Goal: Contribute content

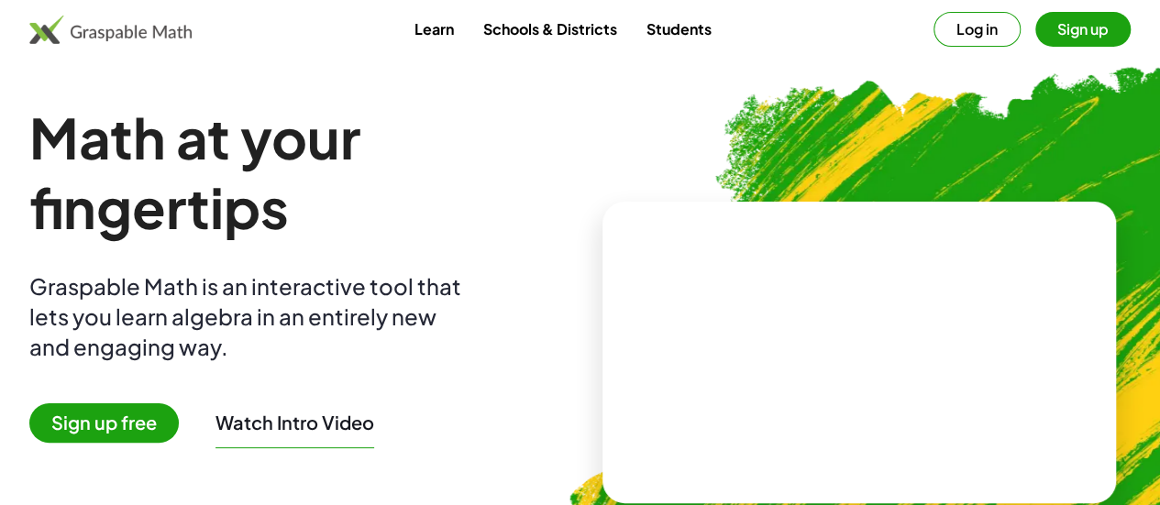
click at [1063, 24] on button "Sign up" at bounding box center [1082, 29] width 95 height 35
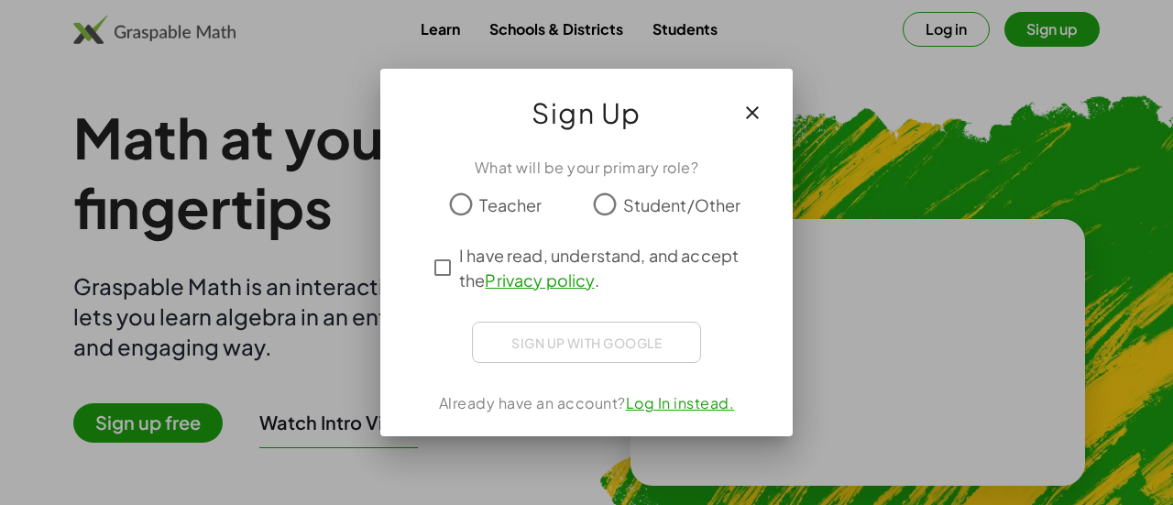
click at [482, 206] on span "Teacher" at bounding box center [510, 205] width 62 height 25
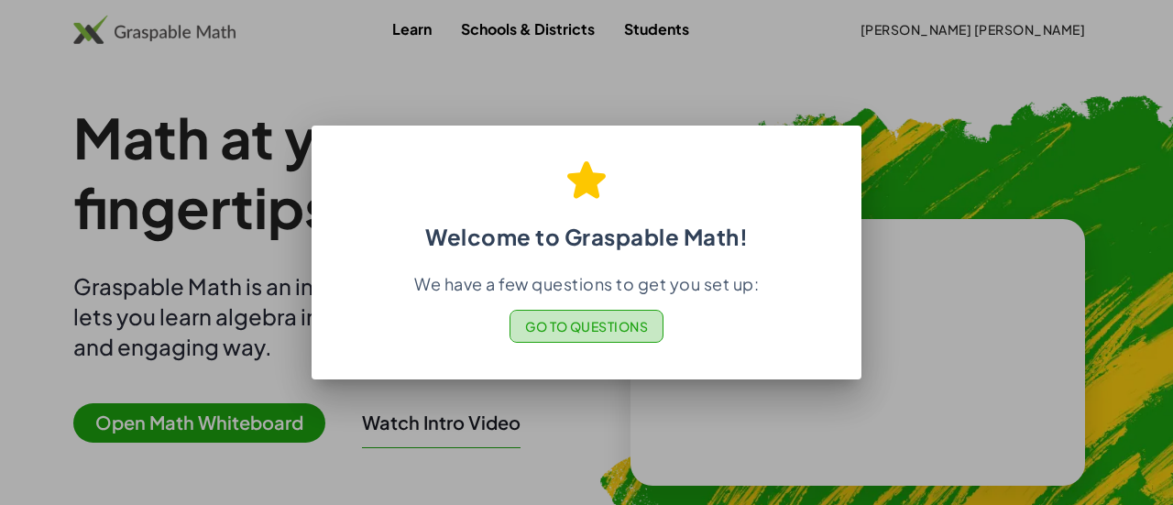
click at [572, 330] on span "Go to Questions" at bounding box center [587, 326] width 124 height 17
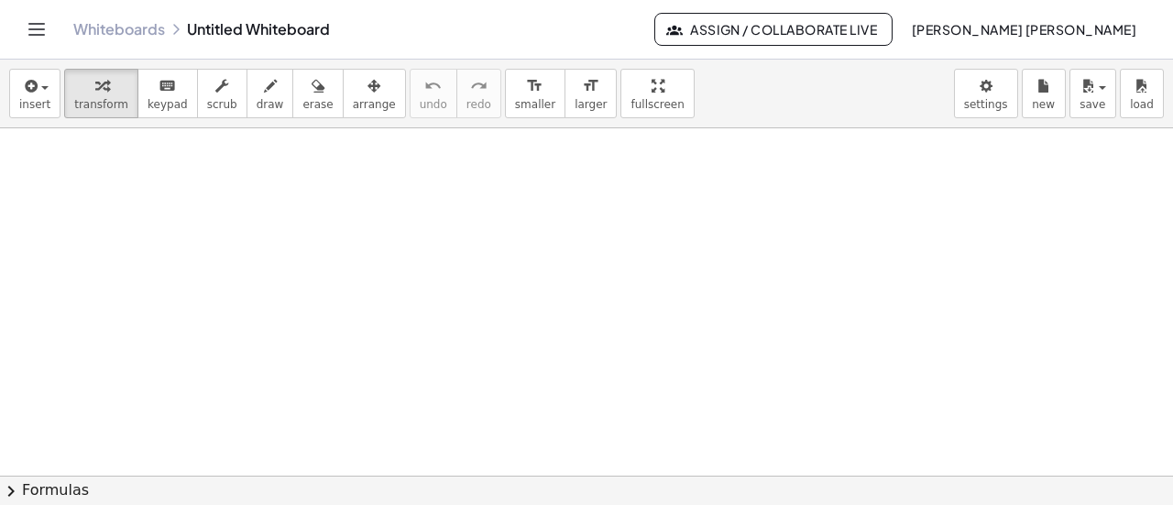
drag, startPoint x: 1152, startPoint y: 1, endPoint x: 793, endPoint y: 180, distance: 401.4
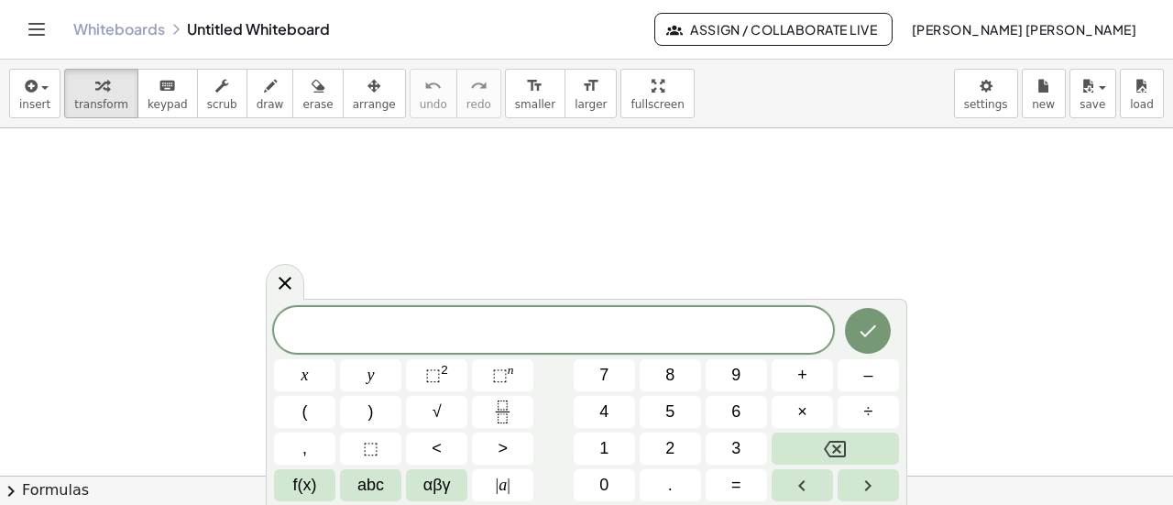
drag, startPoint x: 699, startPoint y: 1, endPoint x: 788, endPoint y: 171, distance: 192.7
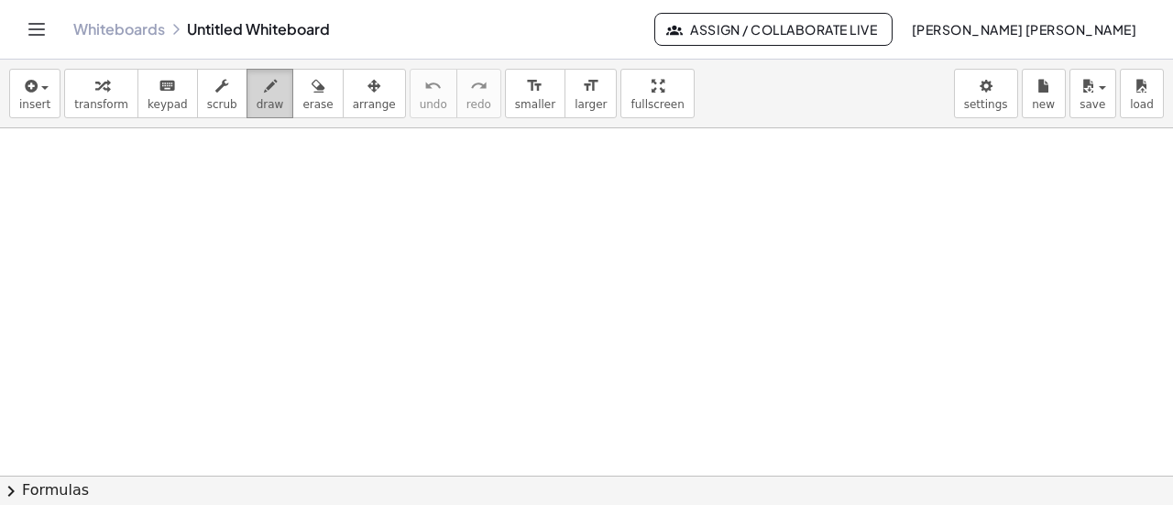
click at [264, 89] on icon "button" at bounding box center [270, 86] width 13 height 22
click at [312, 89] on icon "button" at bounding box center [318, 86] width 13 height 22
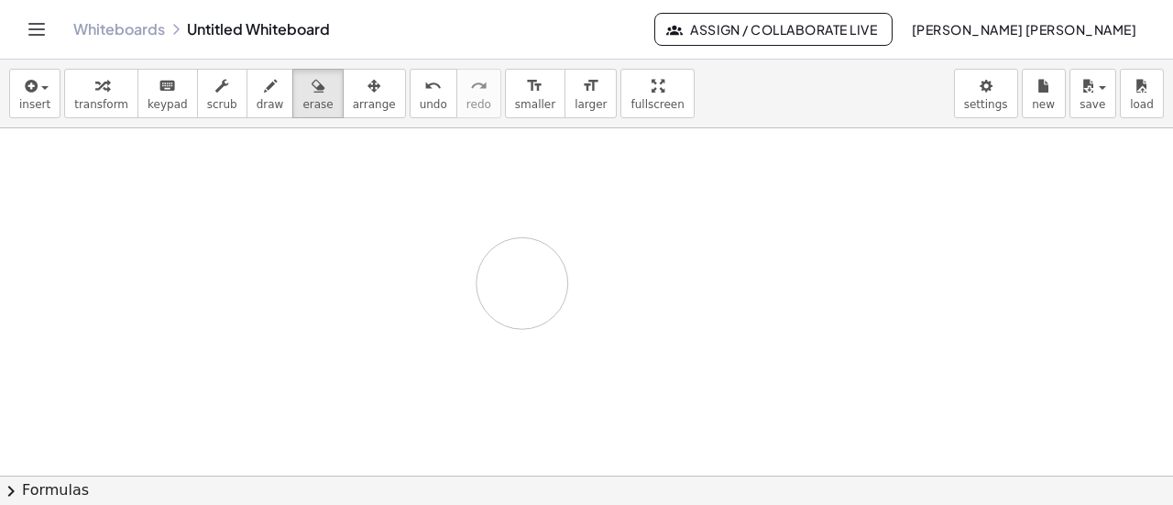
drag, startPoint x: 523, startPoint y: 282, endPoint x: 340, endPoint y: 107, distance: 252.9
click at [340, 107] on div "insert select one: Math Expression Function Text Youtube Video Graphing Geometr…" at bounding box center [586, 283] width 1173 height 446
drag, startPoint x: 340, startPoint y: 107, endPoint x: 449, endPoint y: 261, distance: 188.7
click at [449, 261] on div "insert select one: Math Expression Function Text Youtube Video Graphing Geometr…" at bounding box center [586, 283] width 1173 height 446
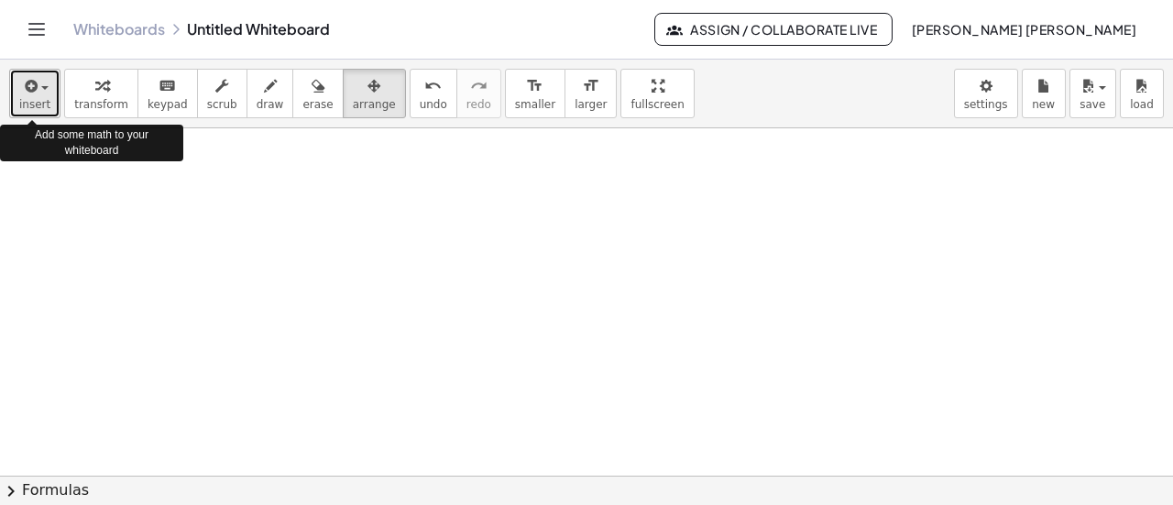
click at [29, 92] on icon "button" at bounding box center [29, 86] width 17 height 22
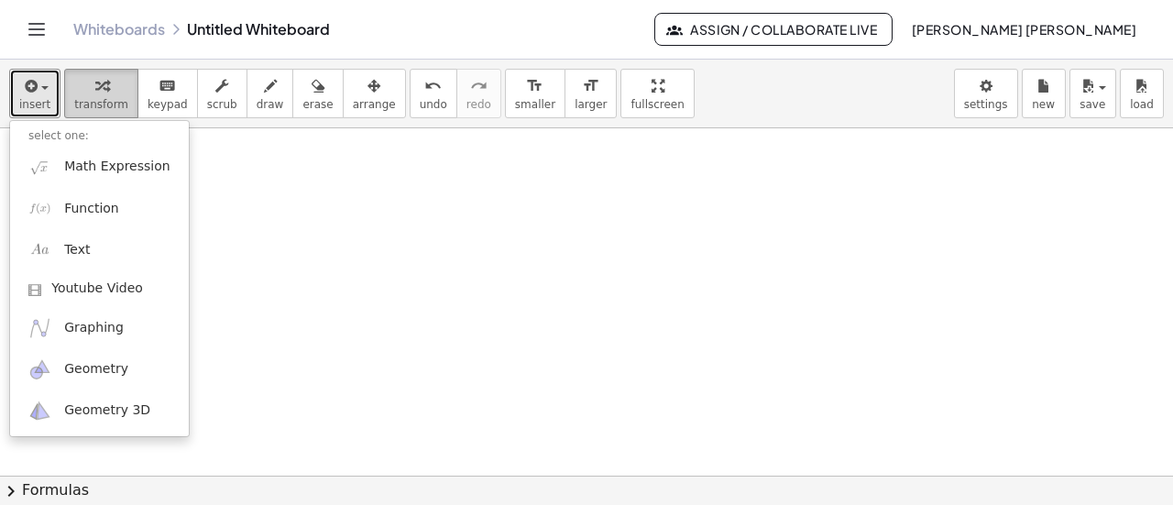
click at [83, 87] on div "button" at bounding box center [101, 85] width 54 height 22
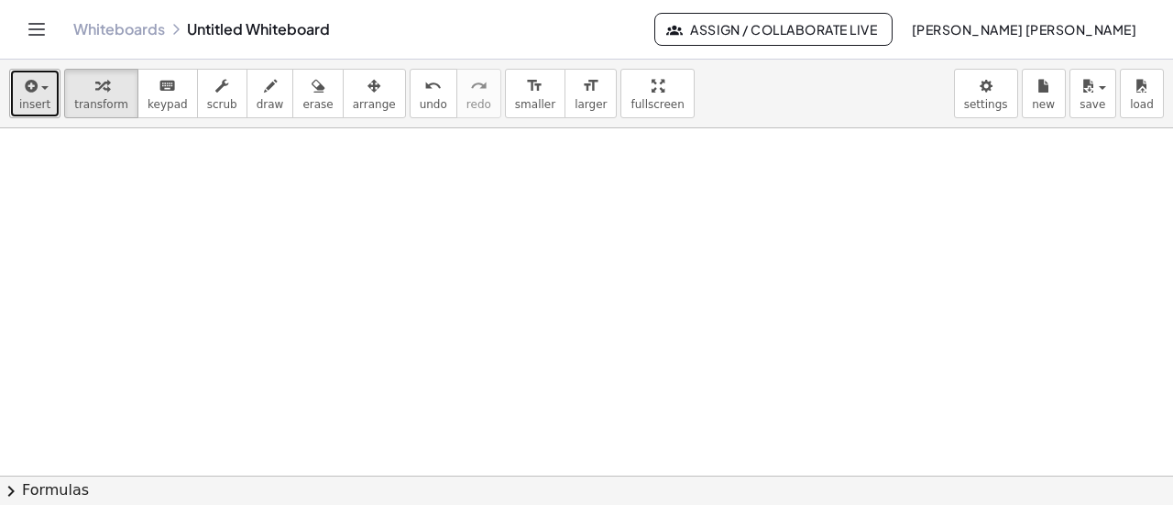
click at [17, 92] on button "insert" at bounding box center [34, 94] width 51 height 50
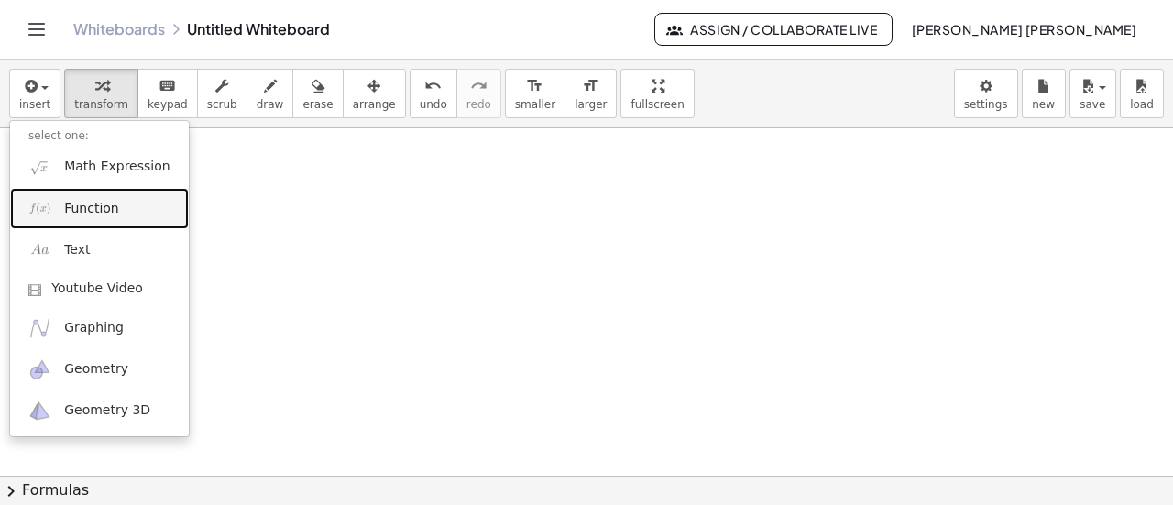
click at [100, 200] on span "Function" at bounding box center [91, 209] width 55 height 18
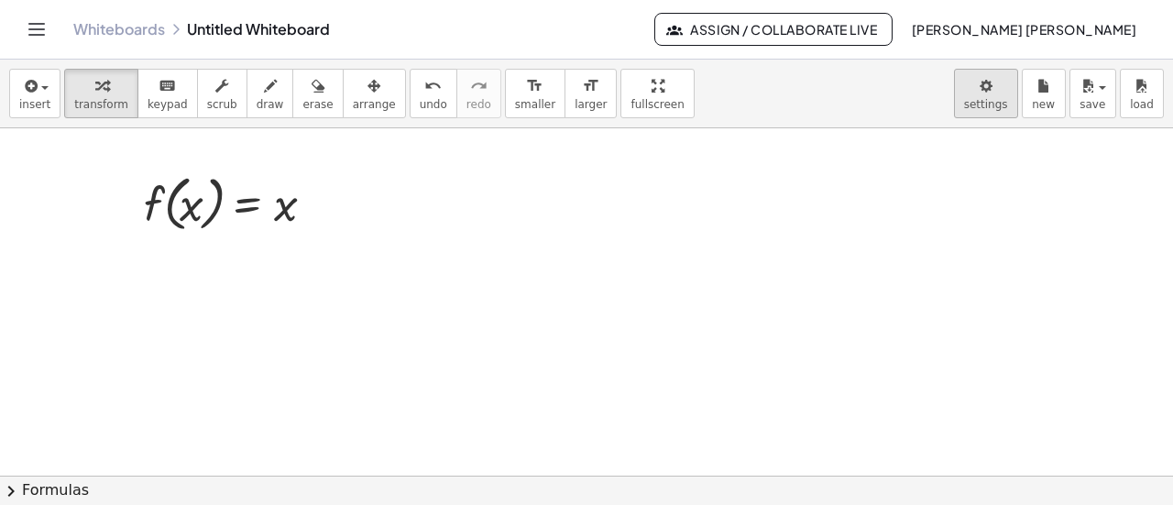
click at [1003, 109] on body "Graspable Math Activities Get Started Activity Bank Assigned Work Classes White…" at bounding box center [586, 252] width 1173 height 505
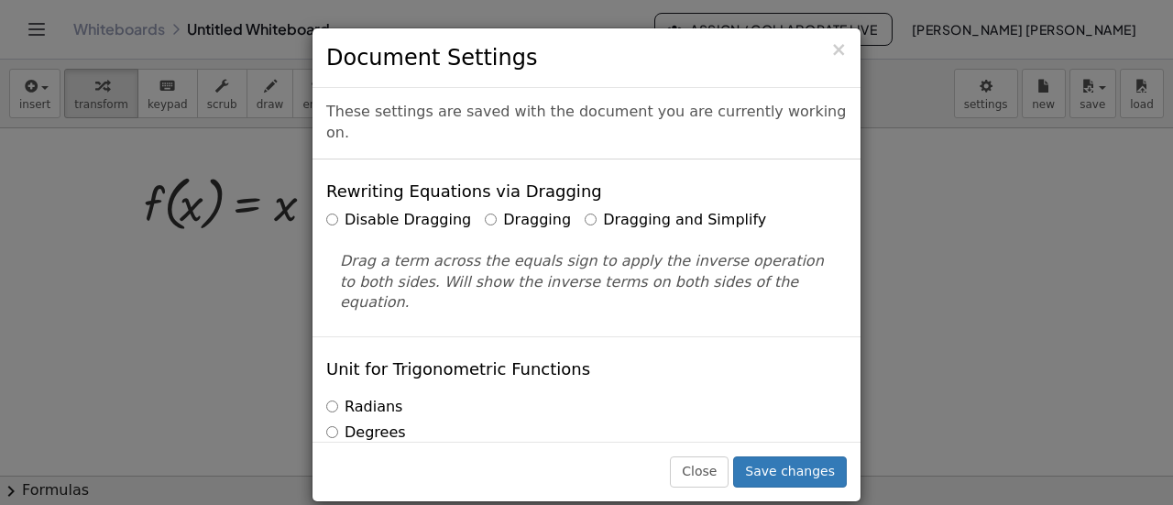
click at [1013, 250] on div "× Document Settings These settings are saved with the document you are currentl…" at bounding box center [586, 252] width 1173 height 505
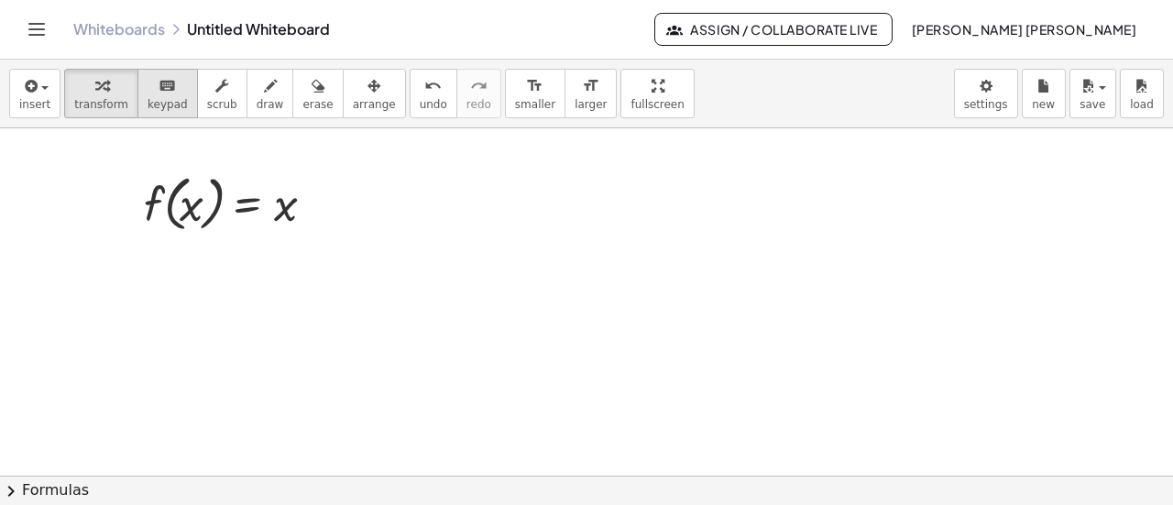
click at [160, 102] on span "keypad" at bounding box center [168, 104] width 40 height 13
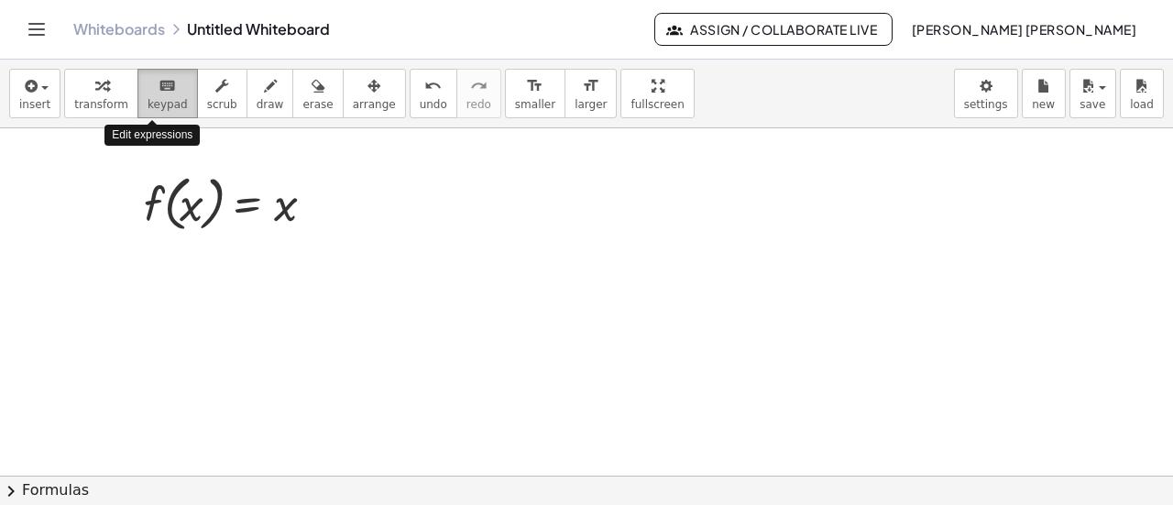
click at [160, 102] on span "keypad" at bounding box center [168, 104] width 40 height 13
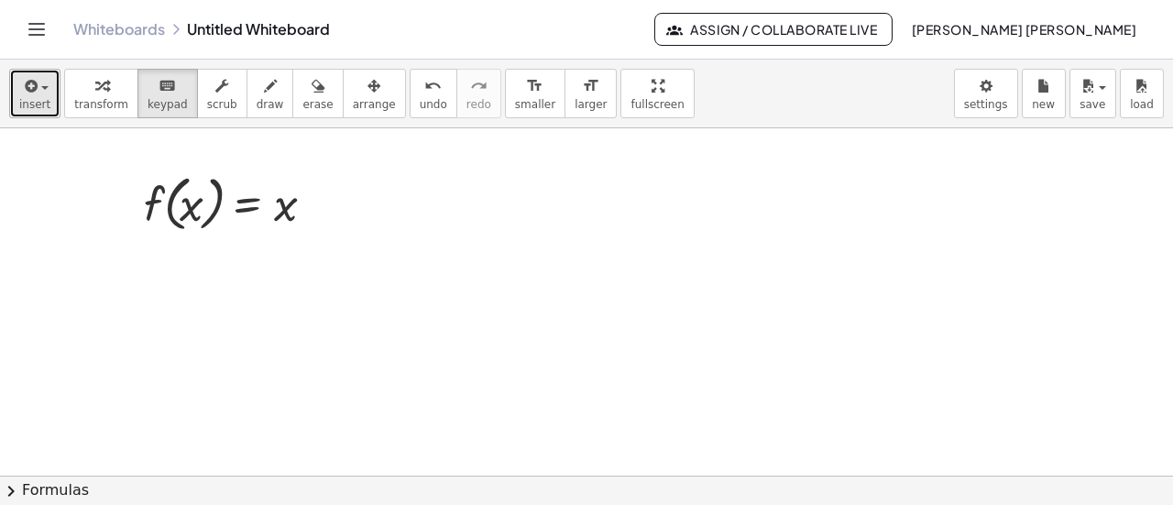
click at [31, 102] on span "insert" at bounding box center [34, 104] width 31 height 13
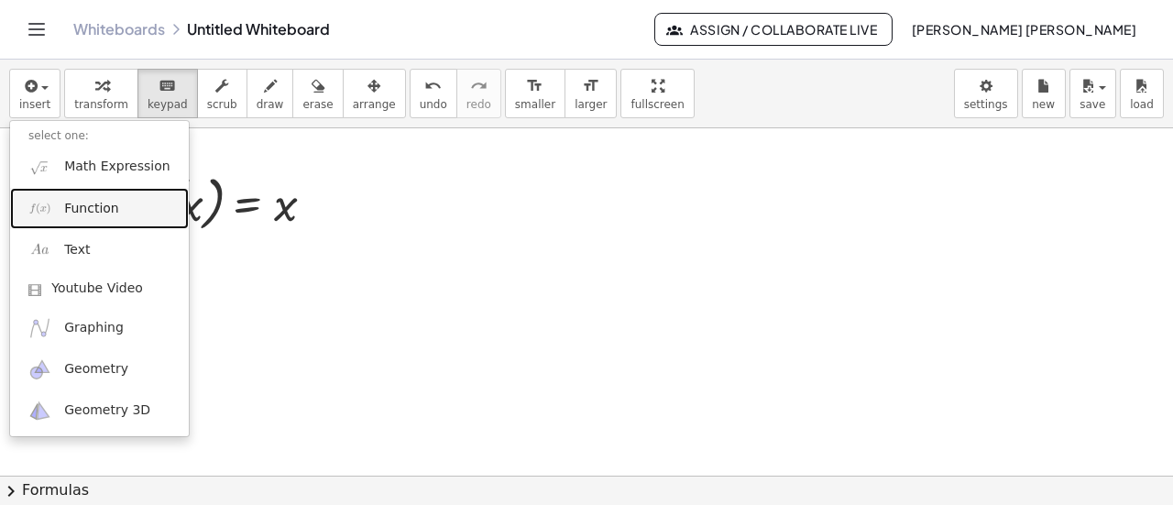
click at [73, 195] on link "Function" at bounding box center [99, 208] width 179 height 41
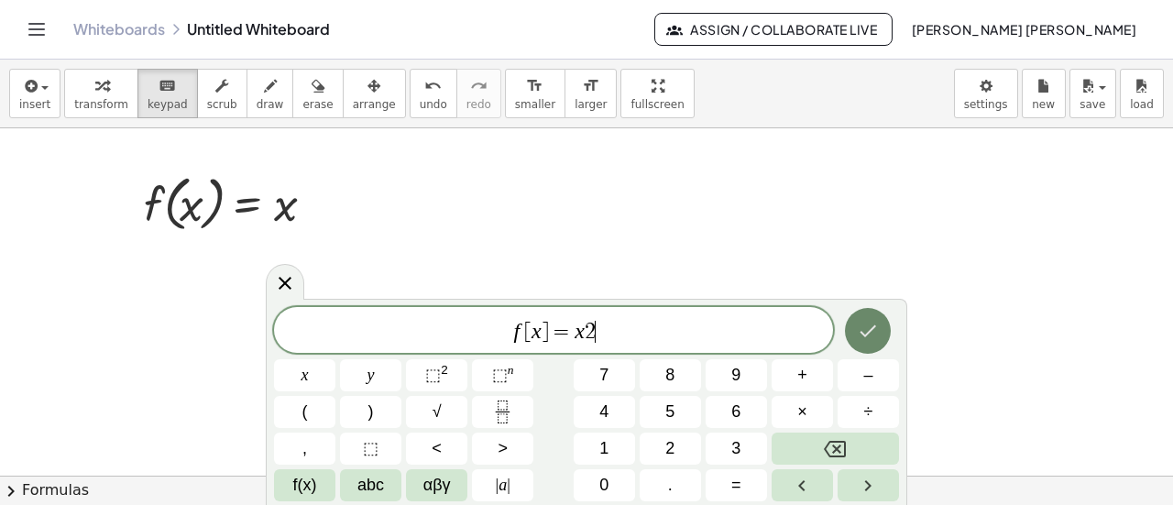
click at [853, 336] on button "Done" at bounding box center [868, 331] width 46 height 46
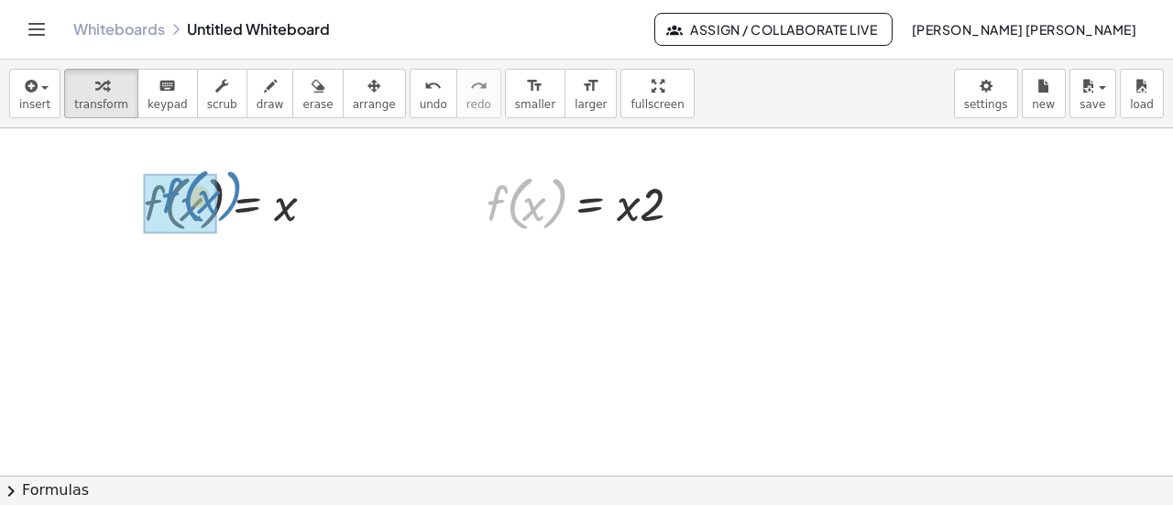
drag, startPoint x: 554, startPoint y: 212, endPoint x: 227, endPoint y: 204, distance: 326.4
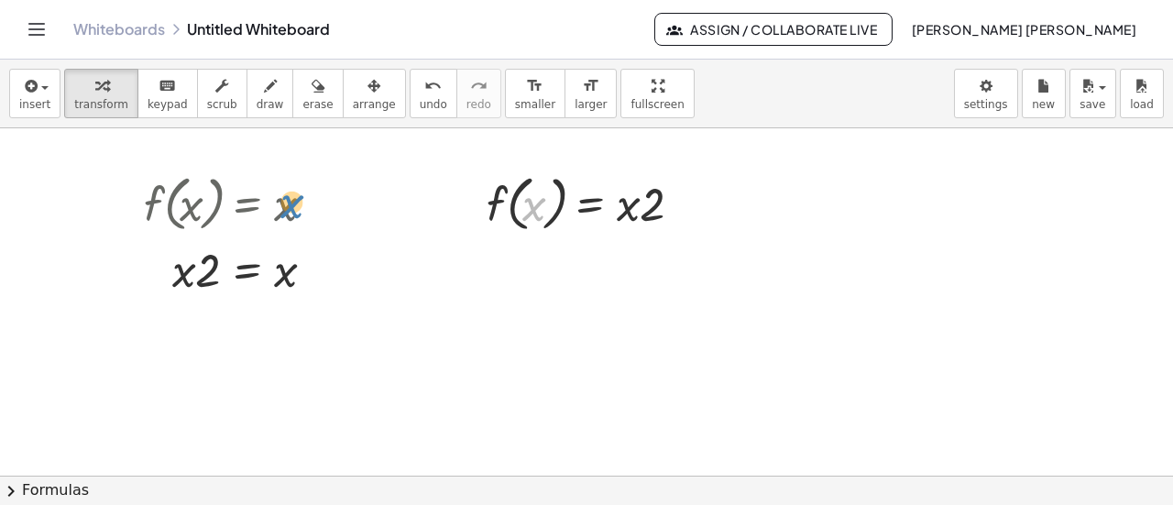
drag, startPoint x: 534, startPoint y: 206, endPoint x: 289, endPoint y: 204, distance: 244.8
drag, startPoint x: 216, startPoint y: 259, endPoint x: 482, endPoint y: 243, distance: 266.4
drag, startPoint x: 286, startPoint y: 260, endPoint x: 183, endPoint y: 264, distance: 102.7
click at [183, 264] on div at bounding box center [237, 268] width 204 height 62
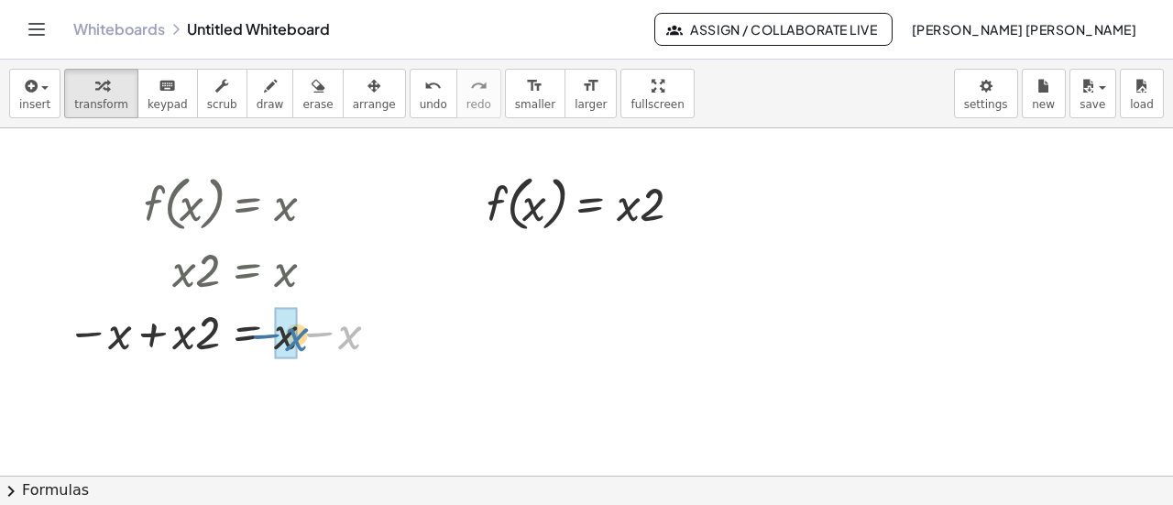
drag, startPoint x: 348, startPoint y: 346, endPoint x: 290, endPoint y: 347, distance: 58.7
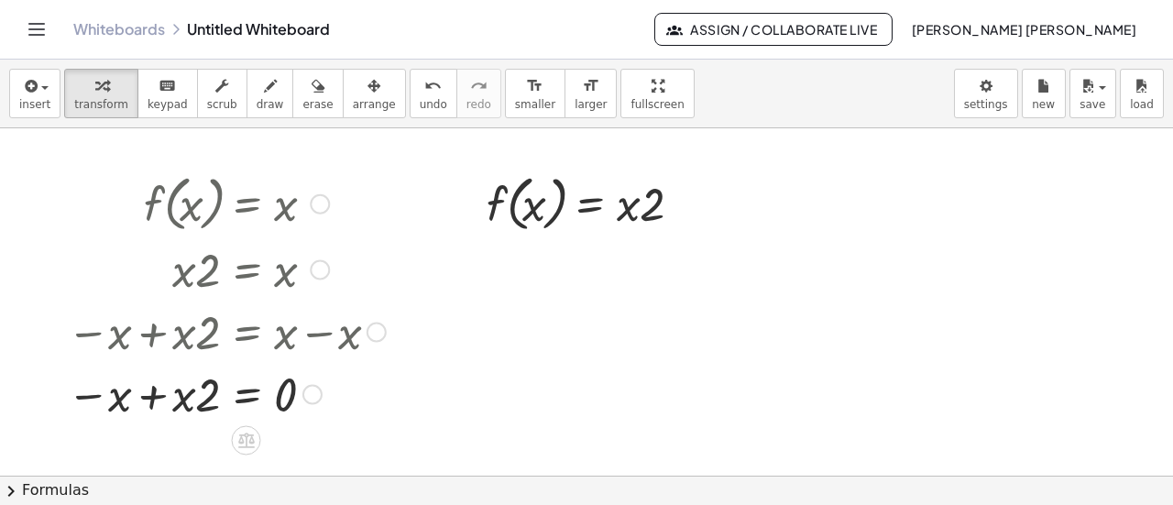
click at [272, 391] on div at bounding box center [226, 392] width 337 height 62
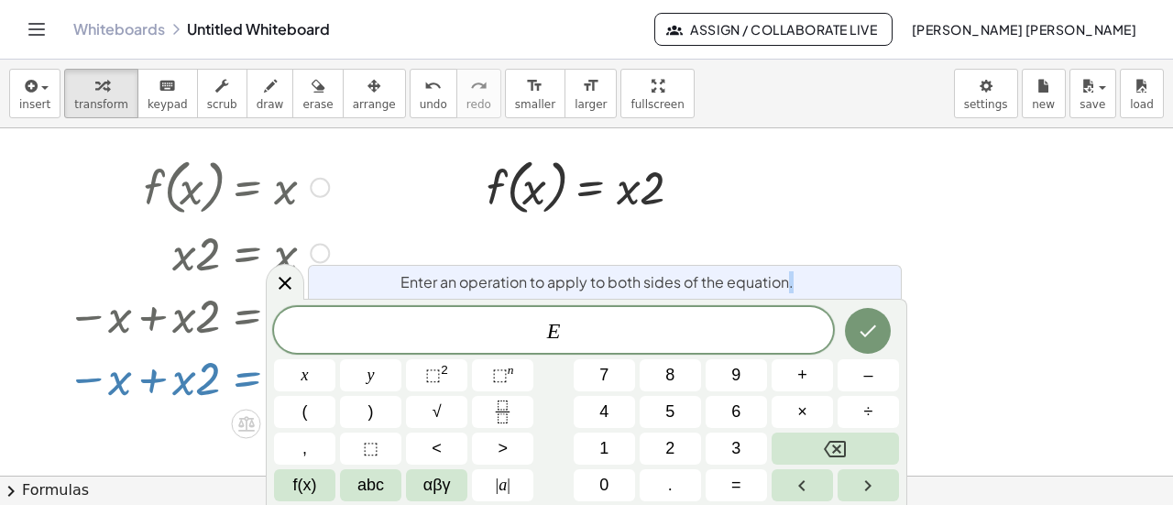
scroll to position [26, 0]
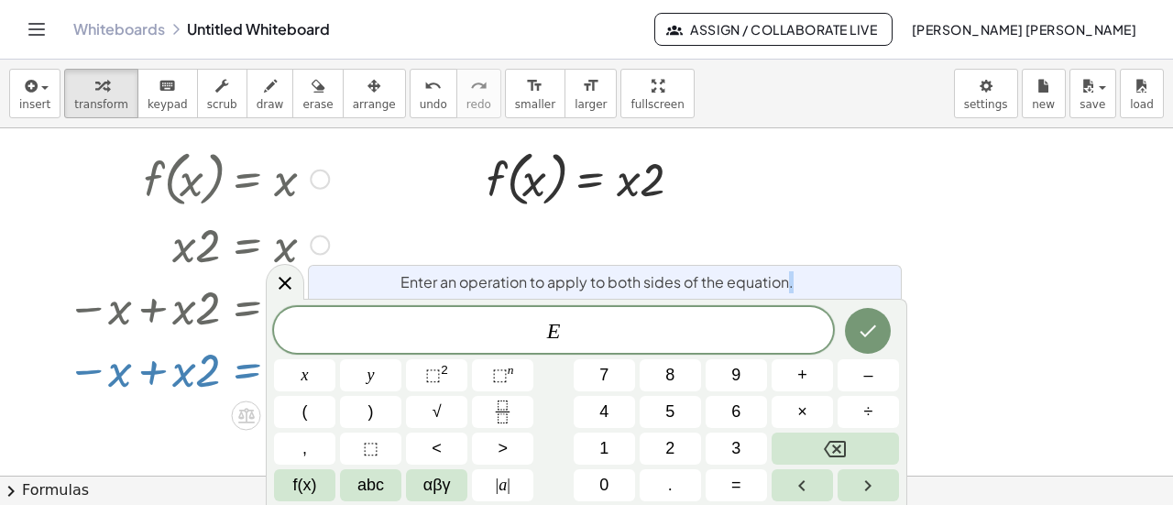
click at [272, 391] on div "Enter an operation to apply to both sides of the equation. E x y ⬚ 2 ⬚ n 7 8 9 …" at bounding box center [587, 402] width 642 height 206
click at [682, 290] on span "Enter an operation to apply to both sides of the equation." at bounding box center [597, 282] width 393 height 22
click at [315, 483] on span "f(x)" at bounding box center [305, 485] width 24 height 25
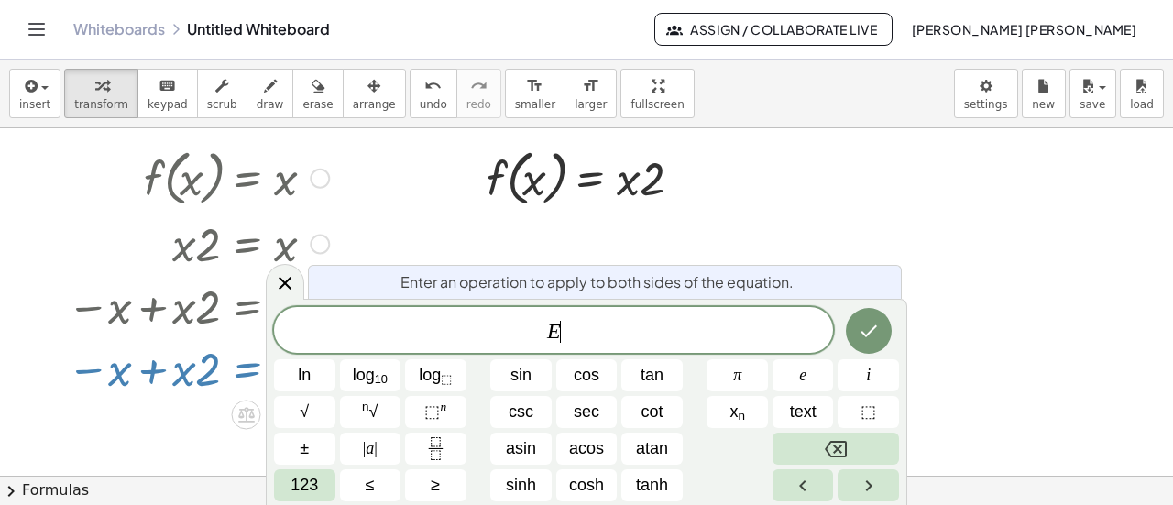
click at [812, 197] on div at bounding box center [586, 511] width 1173 height 817
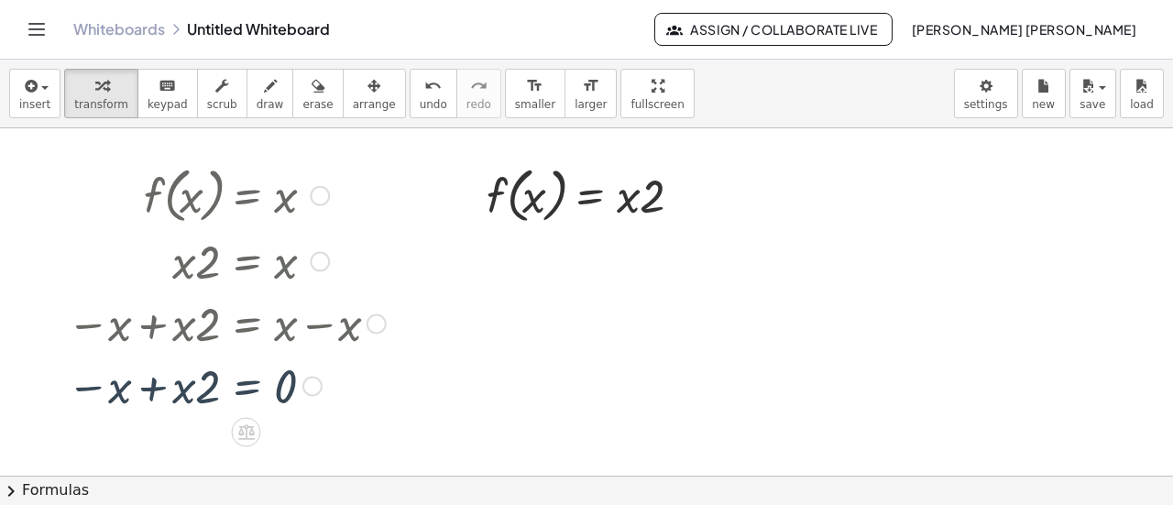
scroll to position [0, 0]
